Goal: Task Accomplishment & Management: Manage account settings

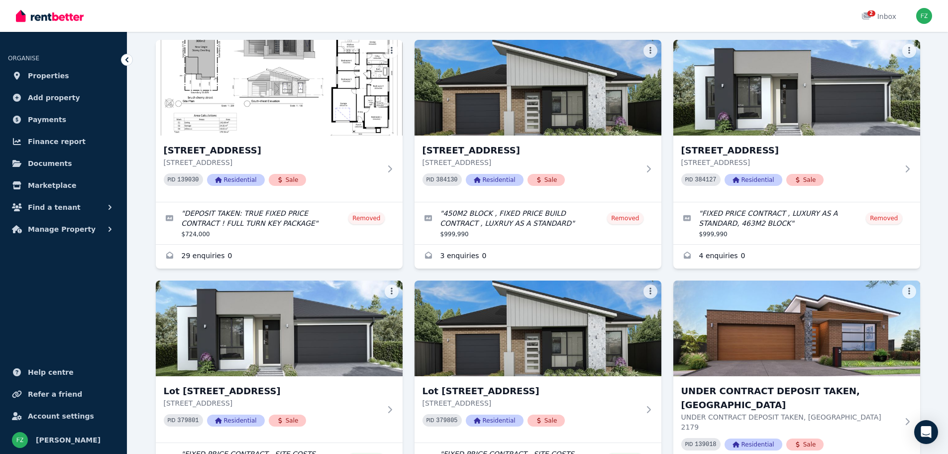
scroll to position [169, 0]
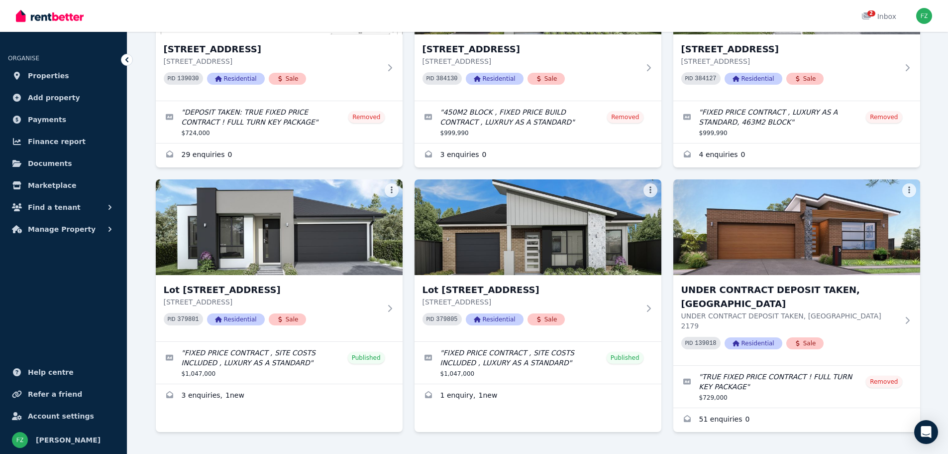
click at [228, 397] on link "Enquiries for Lot 339 Proposed Road, Appin Grove , Appin" at bounding box center [279, 396] width 247 height 24
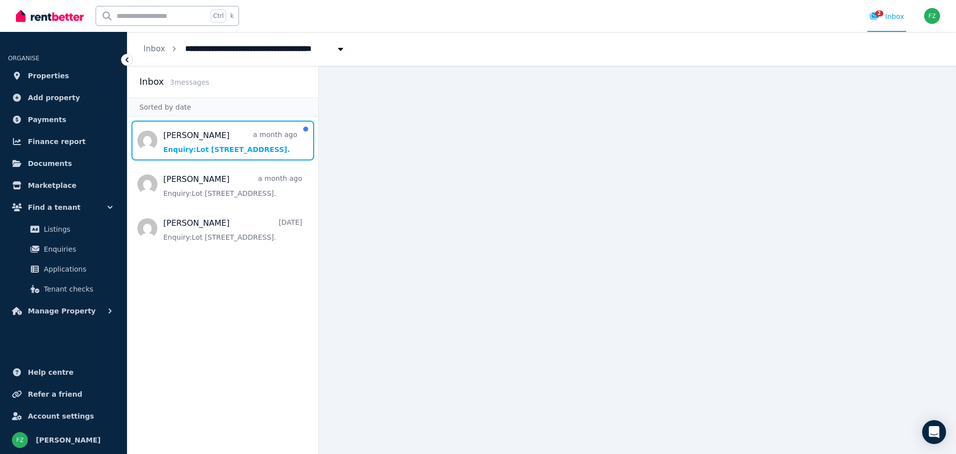
click at [233, 150] on span "Message list" at bounding box center [222, 140] width 191 height 40
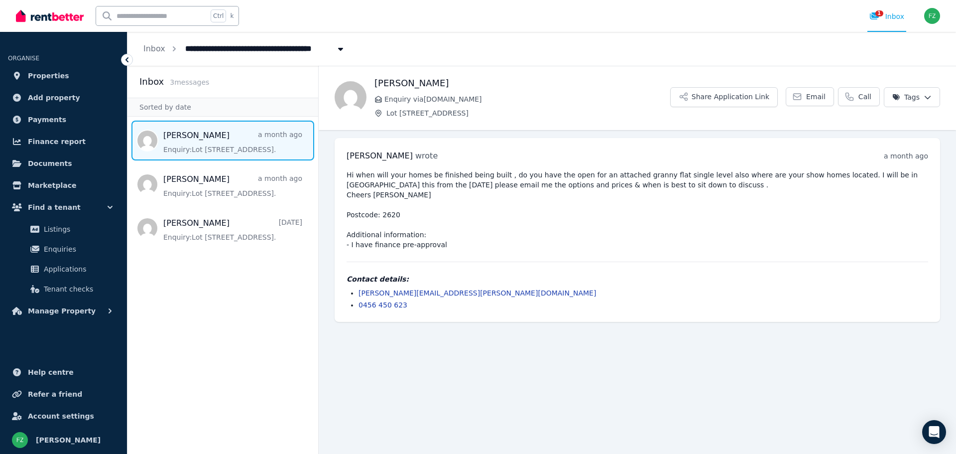
click at [336, 46] on icon "Breadcrumb" at bounding box center [341, 49] width 10 height 8
click at [647, 268] on div "Hi when will your homes be finished being built , do you have the open for an a…" at bounding box center [637, 240] width 581 height 140
click at [207, 48] on span "Lot [STREET_ADDRESS]" at bounding box center [236, 48] width 115 height 16
type input "**********"
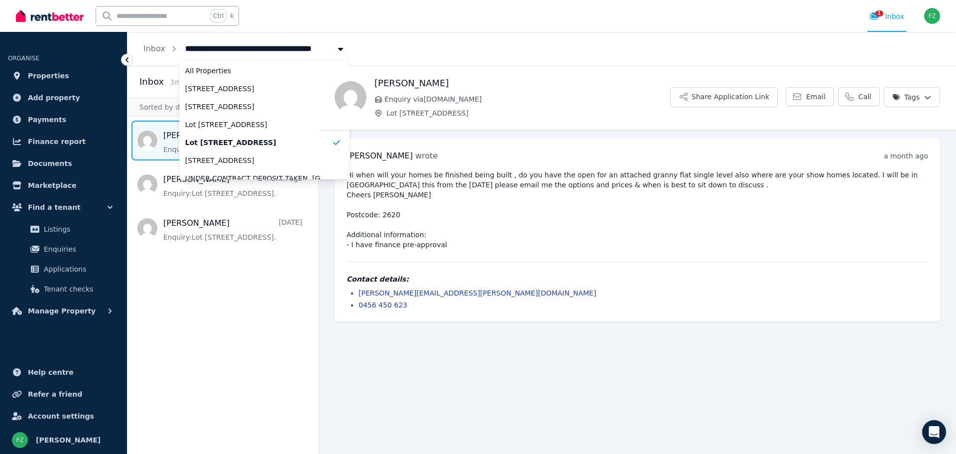
click at [126, 60] on icon at bounding box center [126, 59] width 3 height 5
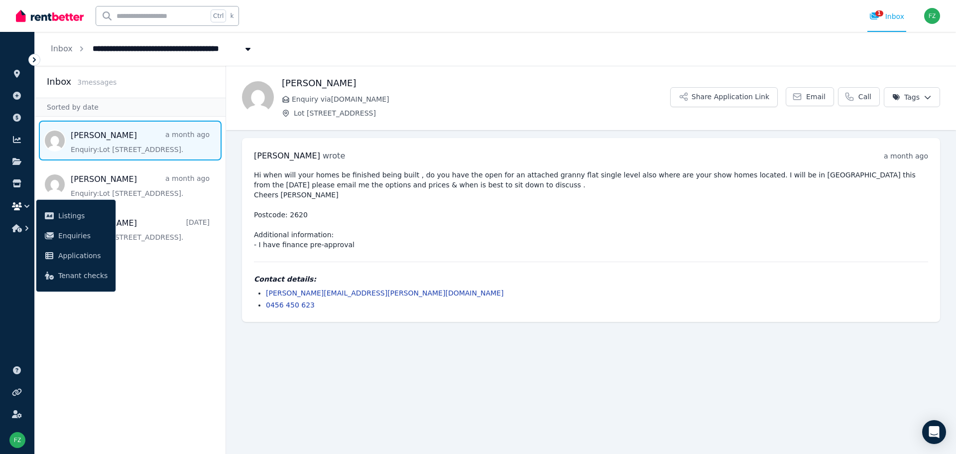
click at [33, 62] on icon at bounding box center [34, 60] width 10 height 10
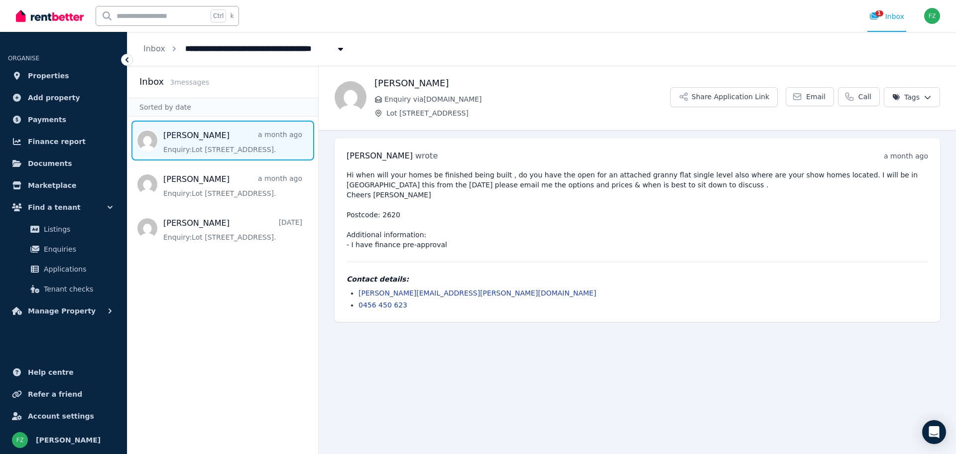
click at [29, 76] on span "Properties" at bounding box center [48, 76] width 41 height 12
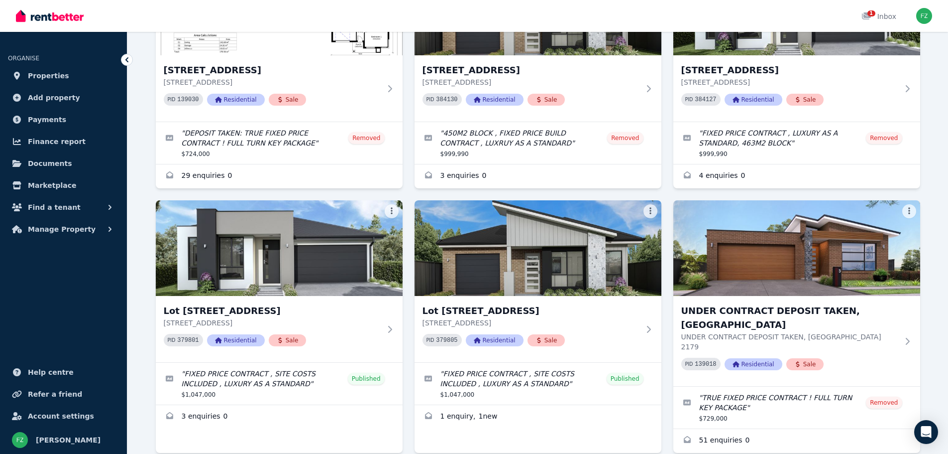
scroll to position [149, 0]
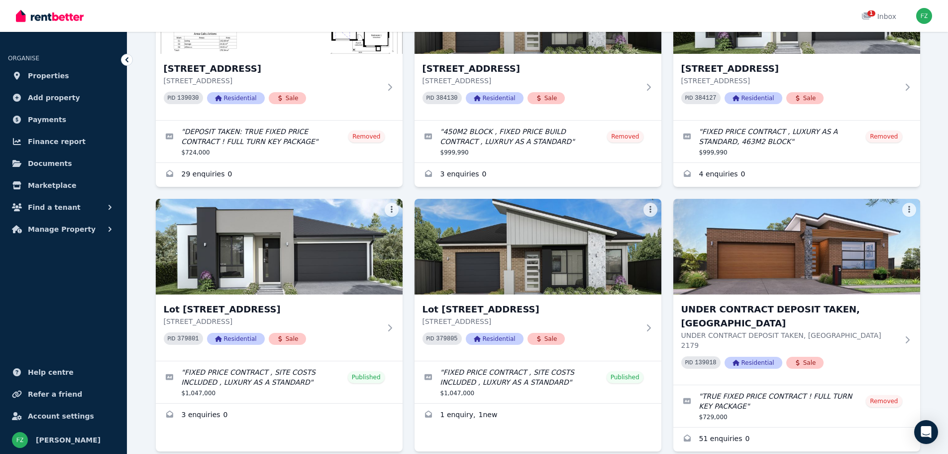
click at [312, 378] on link "Edit listing: FIXED PRICE CONTRACT , SITE COSTS INCLUDED , LUXURY AS A STANDARD" at bounding box center [279, 382] width 247 height 42
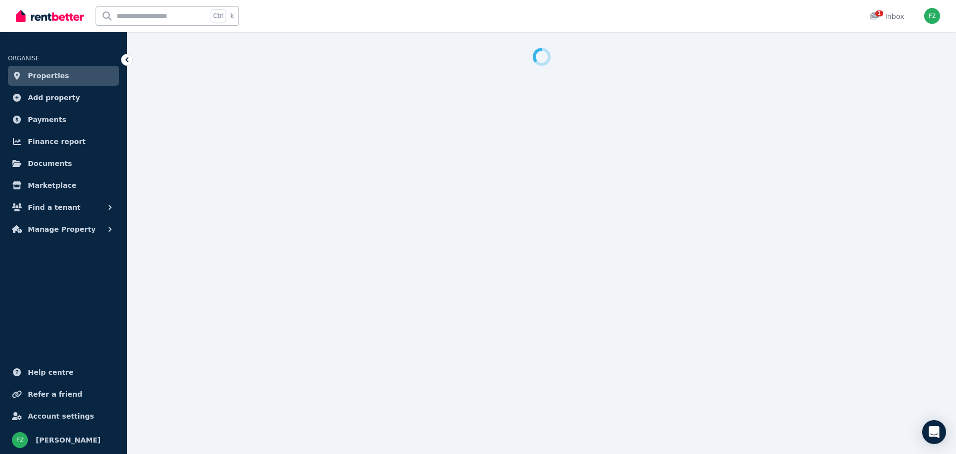
select select "**********"
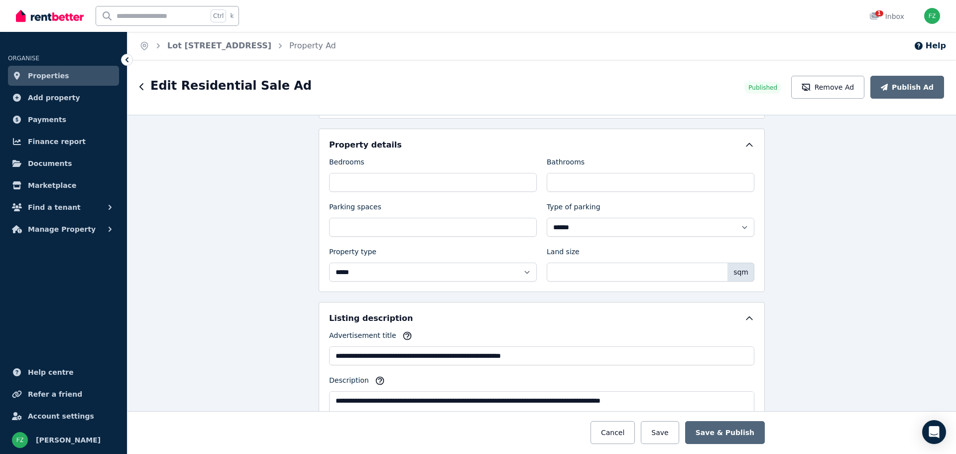
scroll to position [437, 0]
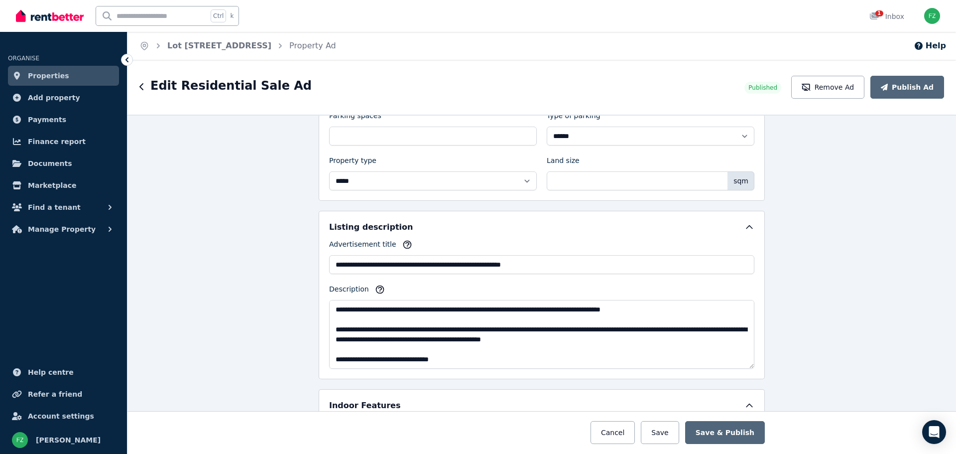
click at [143, 87] on icon "button" at bounding box center [141, 87] width 5 height 8
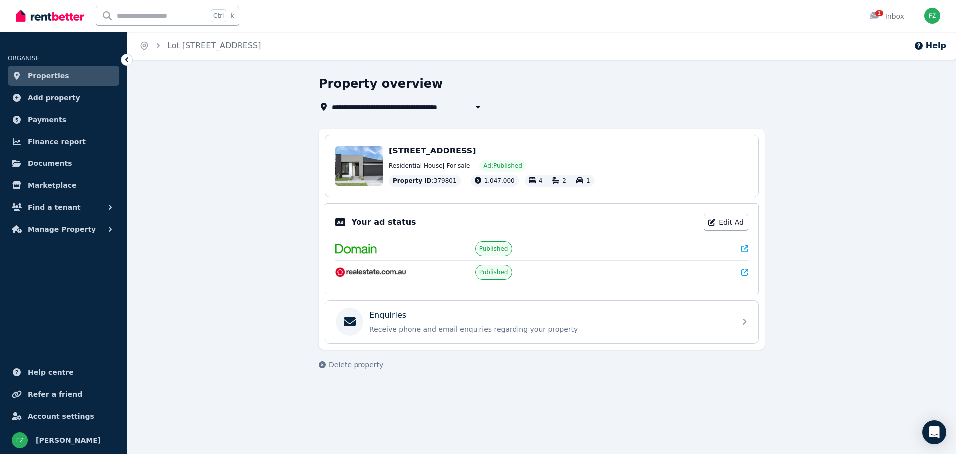
click at [885, 15] on div "1" at bounding box center [877, 16] width 16 height 10
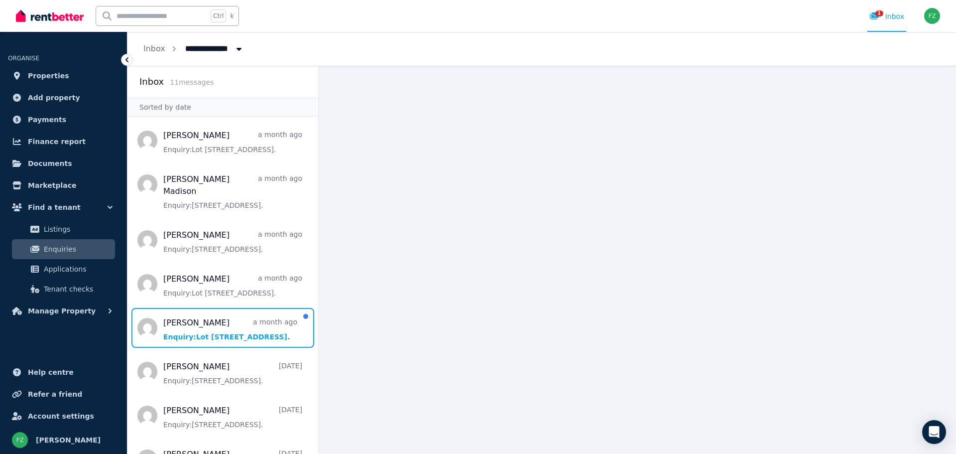
click at [210, 322] on span "Message list" at bounding box center [222, 328] width 191 height 40
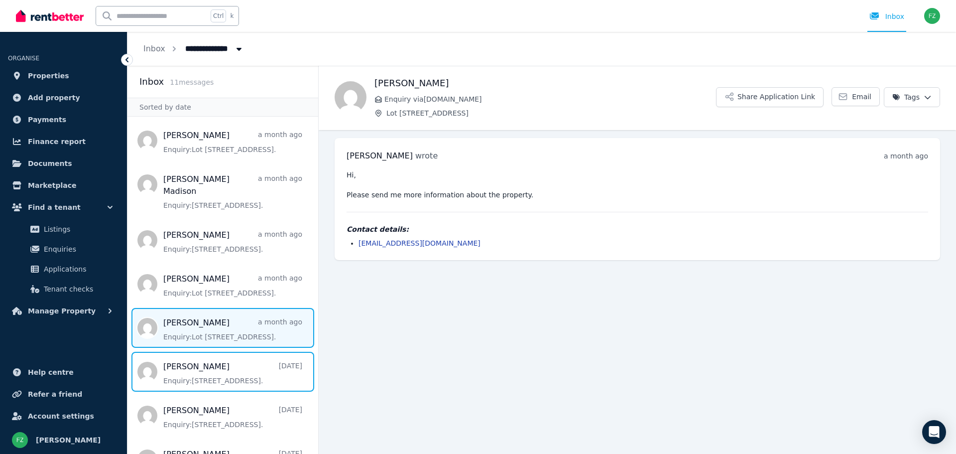
click at [219, 360] on span "Message list" at bounding box center [222, 371] width 191 height 40
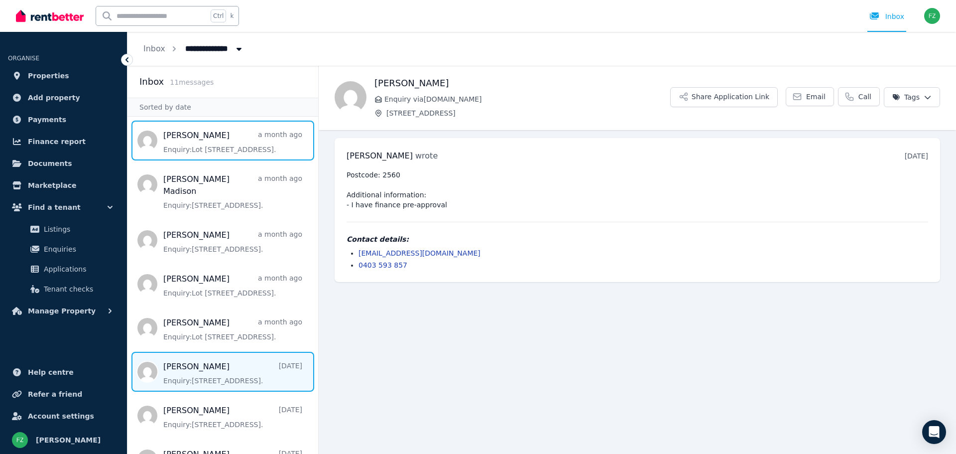
click at [196, 147] on span "Message list" at bounding box center [222, 140] width 191 height 40
